Goal: Transaction & Acquisition: Purchase product/service

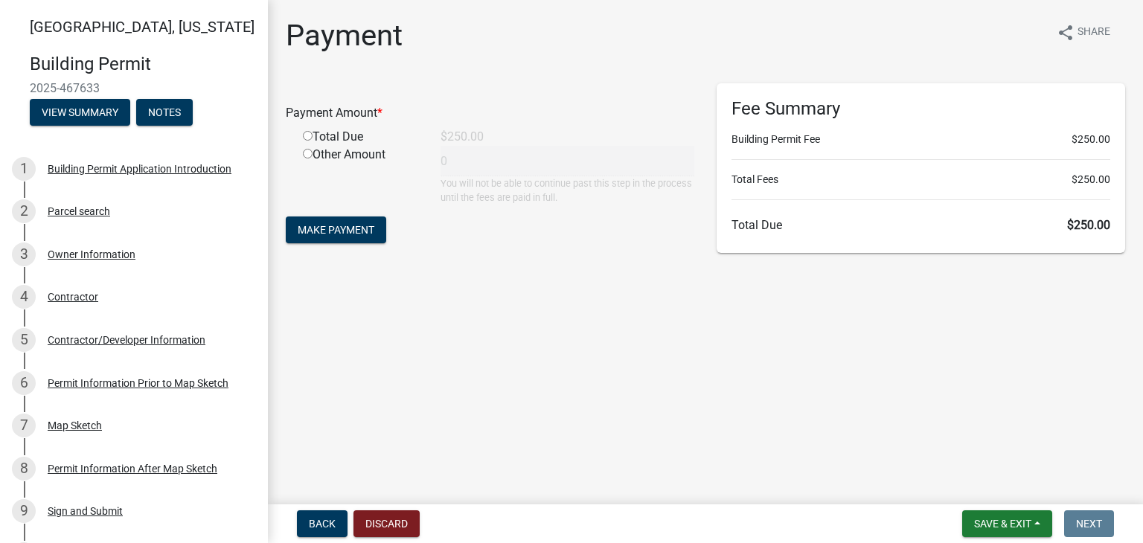
click at [310, 136] on input "radio" at bounding box center [308, 136] width 10 height 10
radio input "true"
type input "250"
click at [358, 229] on span "Make Payment" at bounding box center [336, 230] width 77 height 12
